Goal: Book appointment/travel/reservation

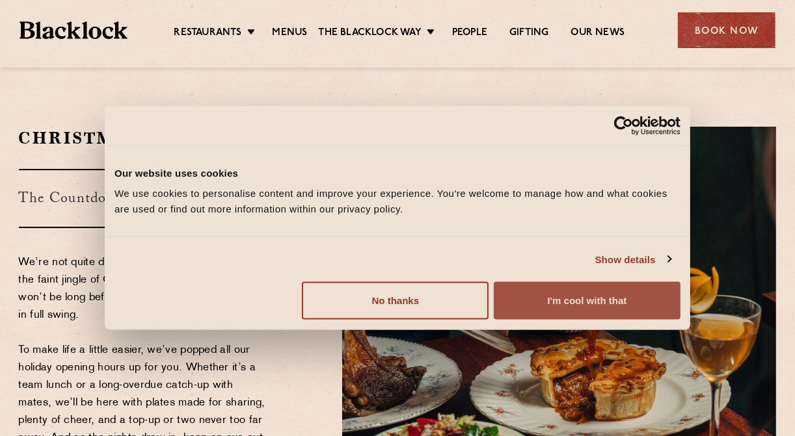
click at [539, 299] on button "I'm cool with that" at bounding box center [587, 301] width 187 height 38
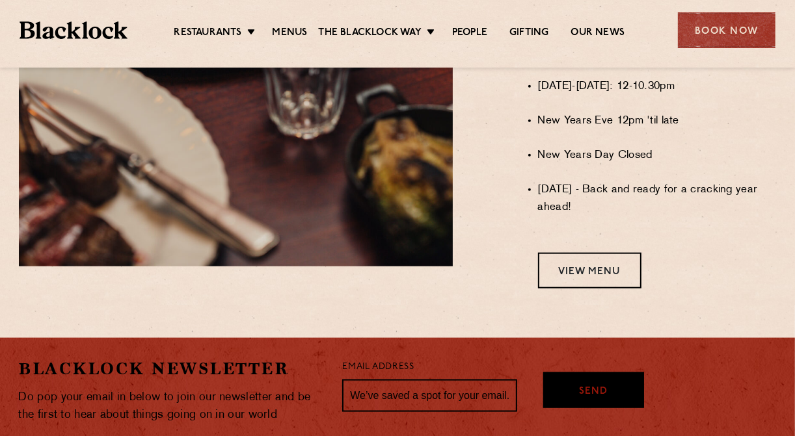
scroll to position [1105, 0]
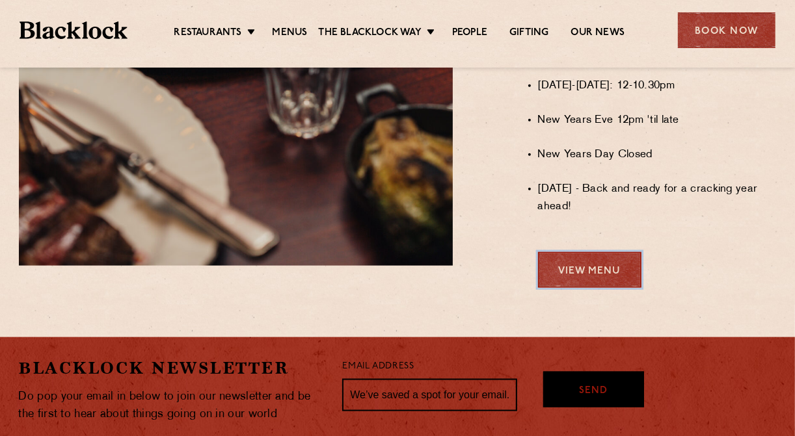
click at [568, 288] on link "View Menu" at bounding box center [589, 270] width 103 height 36
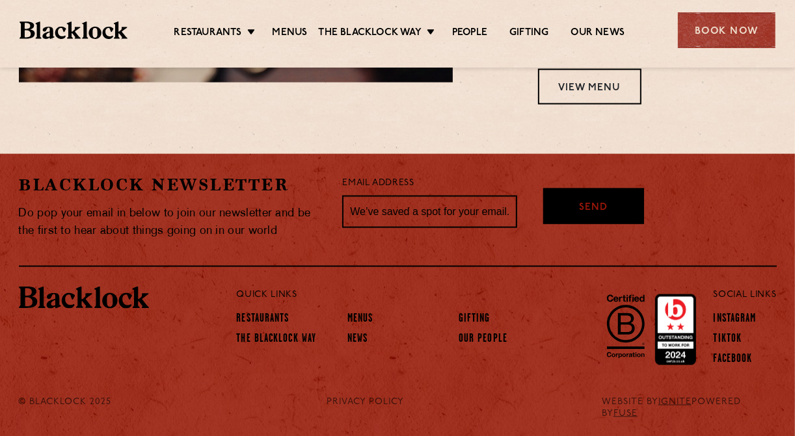
scroll to position [899, 0]
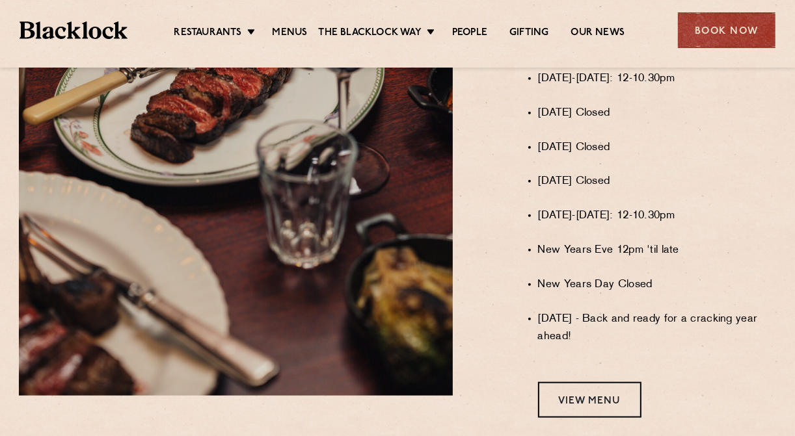
scroll to position [1040, 0]
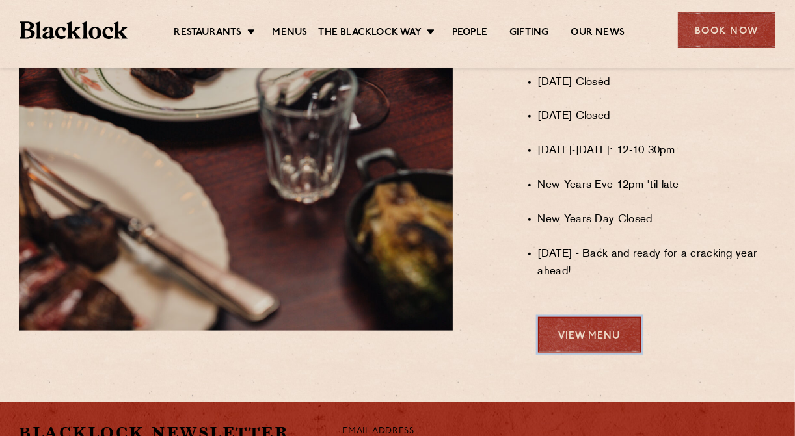
click at [581, 345] on link "View Menu" at bounding box center [589, 335] width 103 height 36
